Goal: Task Accomplishment & Management: Use online tool/utility

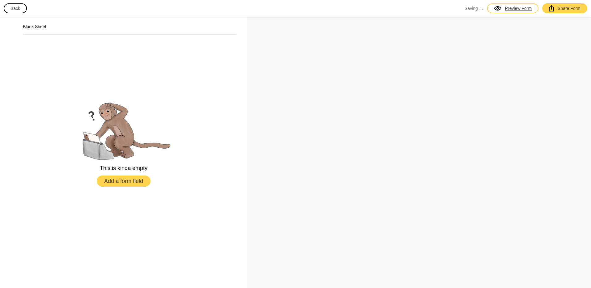
click at [505, 6] on div at bounding box center [504, 8] width 4 height 6
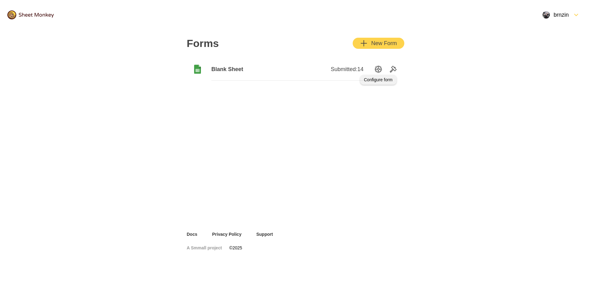
click at [380, 69] on icon "SettingsOption" at bounding box center [378, 69] width 7 height 7
